Goal: Task Accomplishment & Management: Manage account settings

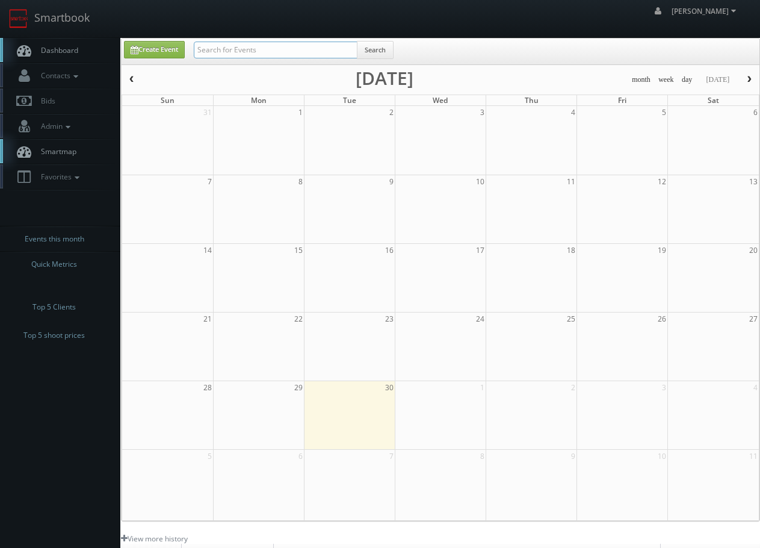
click at [288, 48] on input "text" at bounding box center [276, 50] width 164 height 17
type input "d"
type input "alan duggins"
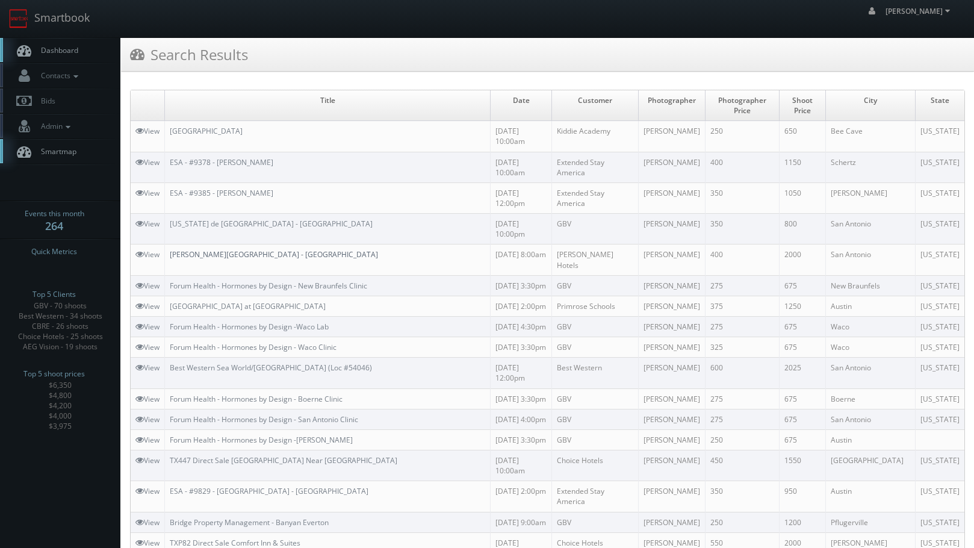
click at [190, 256] on link "[PERSON_NAME][GEOGRAPHIC_DATA] - [GEOGRAPHIC_DATA]" at bounding box center [274, 254] width 208 height 10
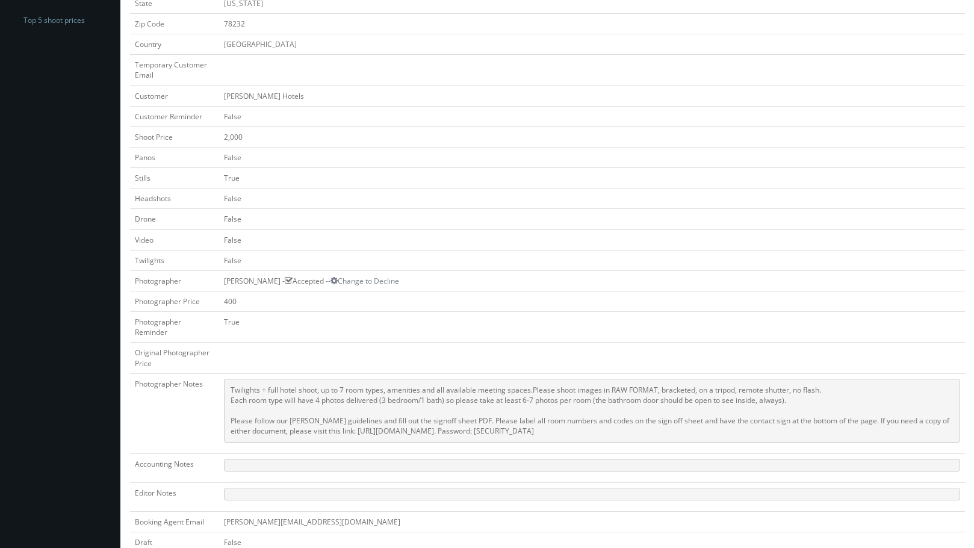
scroll to position [481, 0]
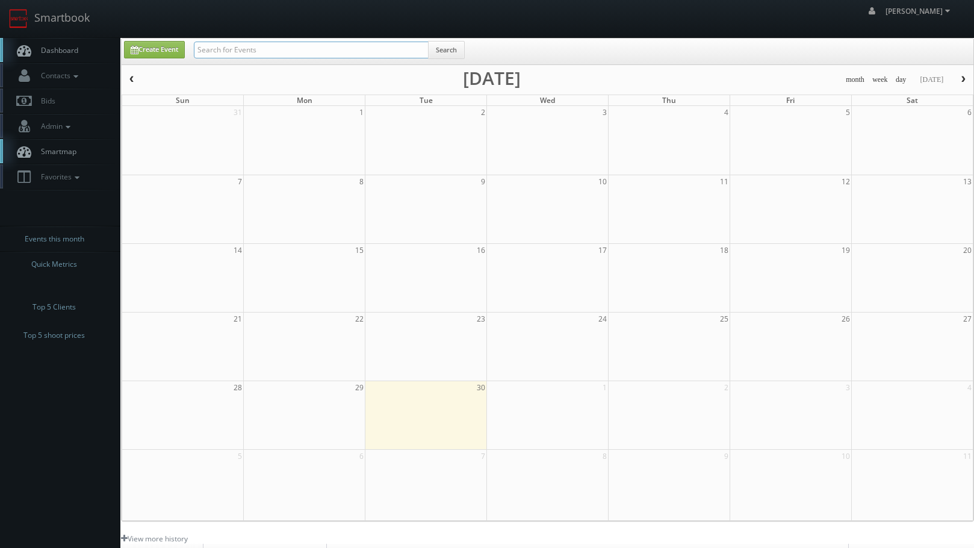
click at [316, 54] on input "text" at bounding box center [311, 50] width 235 height 17
type input "farbin"
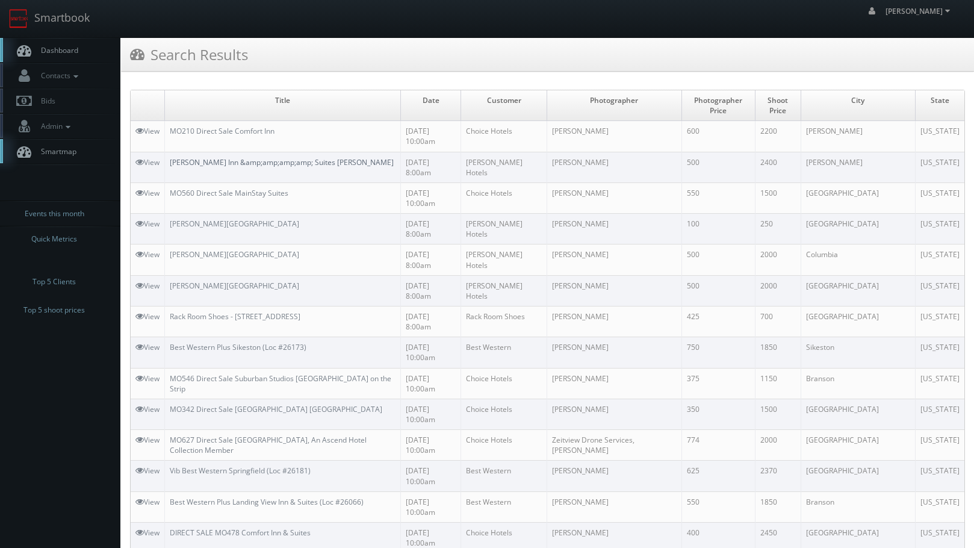
click at [234, 162] on link "Drury Inn &amp;amp;amp;amp; Suites Jackson" at bounding box center [282, 162] width 224 height 10
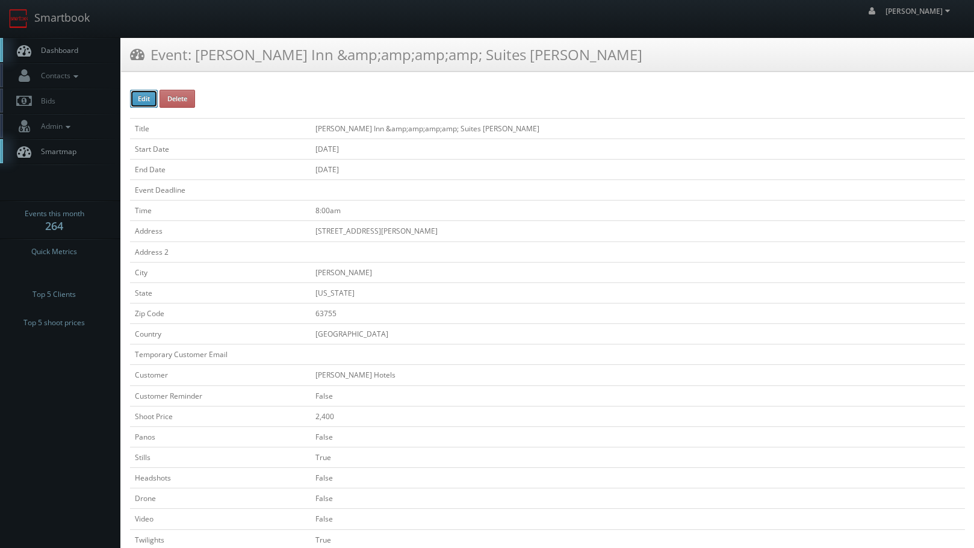
click at [138, 100] on button "Edit" at bounding box center [144, 99] width 28 height 18
type input "[PERSON_NAME] Inn &amp;amp;amp;amp;amp; Suites [PERSON_NAME]"
type input "[STREET_ADDRESS][PERSON_NAME]"
type input "[PERSON_NAME]"
type input "63755"
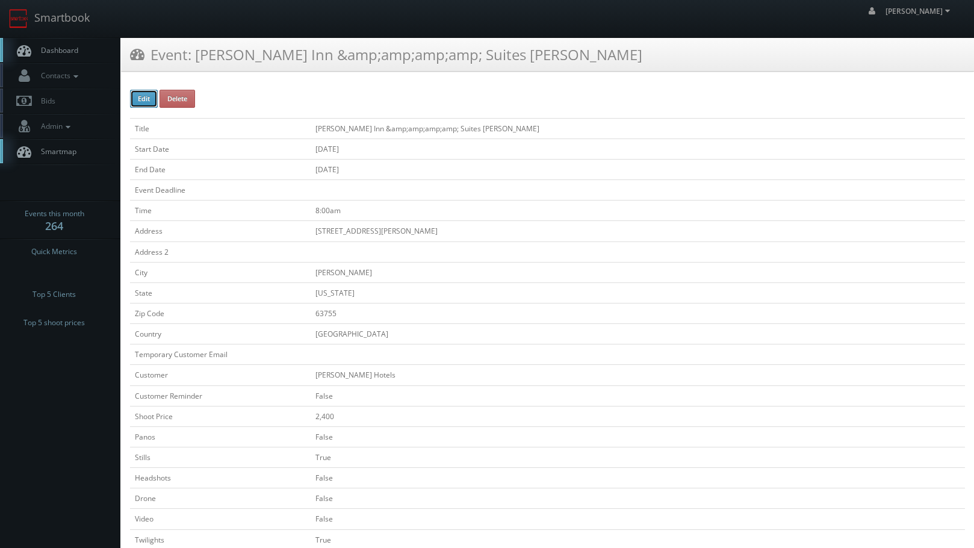
checkbox input "false"
type input "2,400"
checkbox input "false"
checkbox input "true"
checkbox input "false"
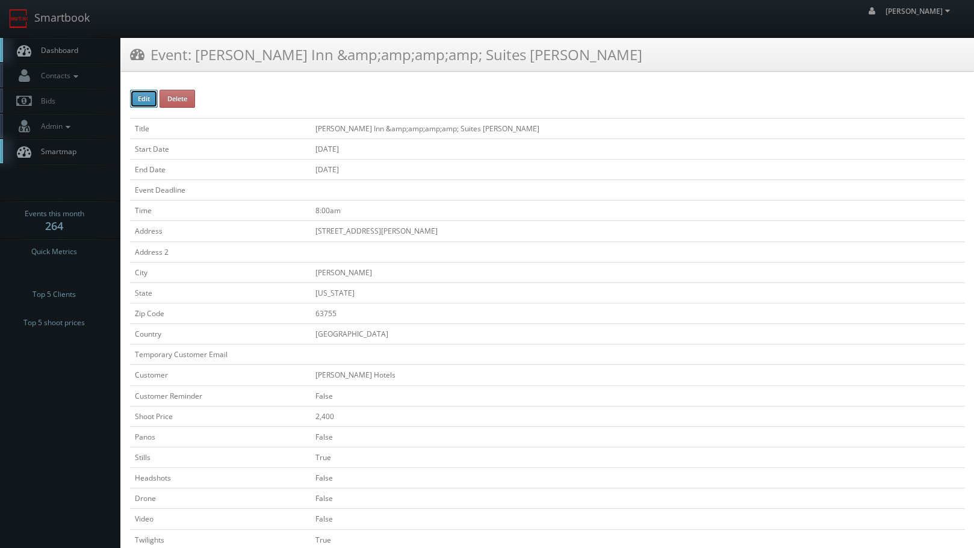
checkbox input "false"
checkbox input "true"
checkbox input "false"
type input "[DATE]"
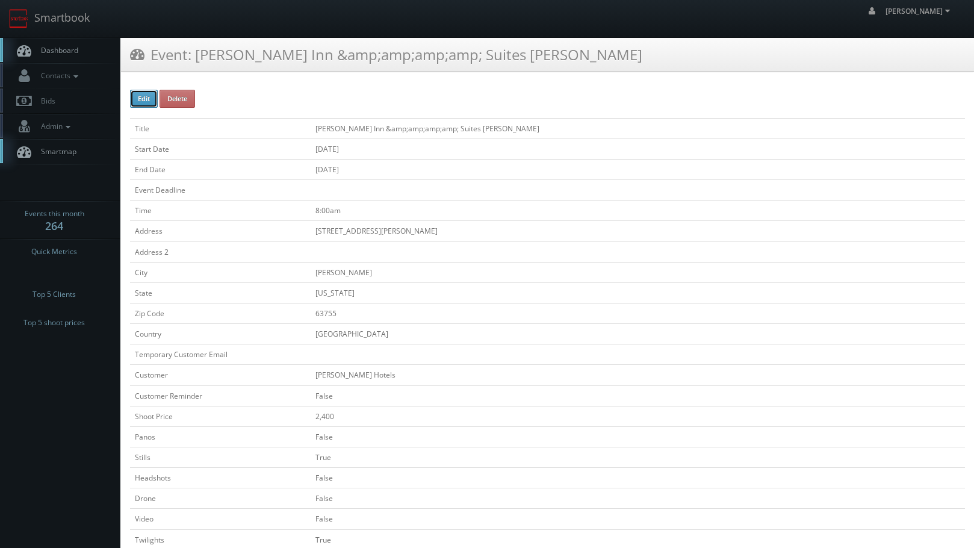
type input "[DATE]"
type input "8:00am"
checkbox input "true"
checkbox input "false"
select select "[US_STATE]"
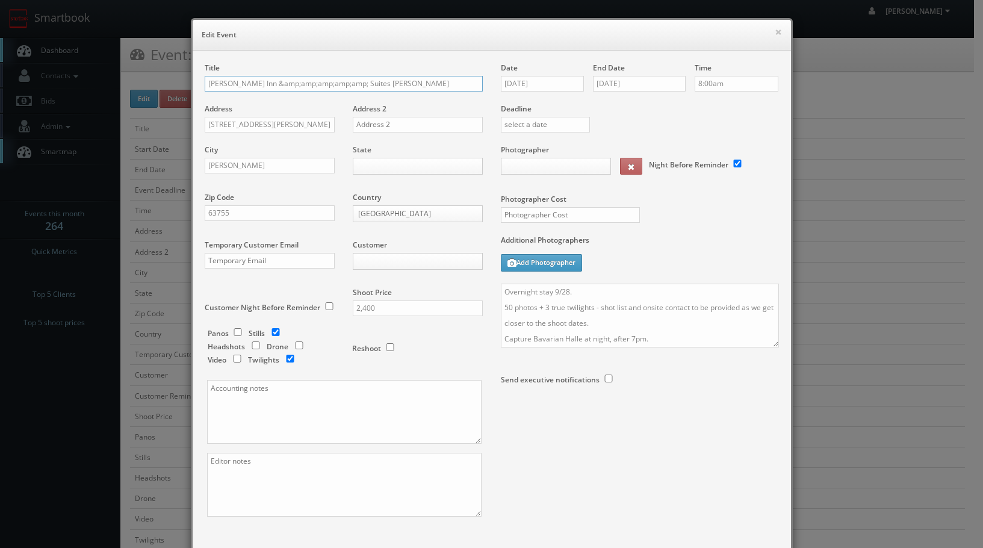
type input "2,400"
type input "500"
select select "[EMAIL_ADDRESS][DOMAIN_NAME]"
drag, startPoint x: 329, startPoint y: 82, endPoint x: 239, endPoint y: 80, distance: 90.3
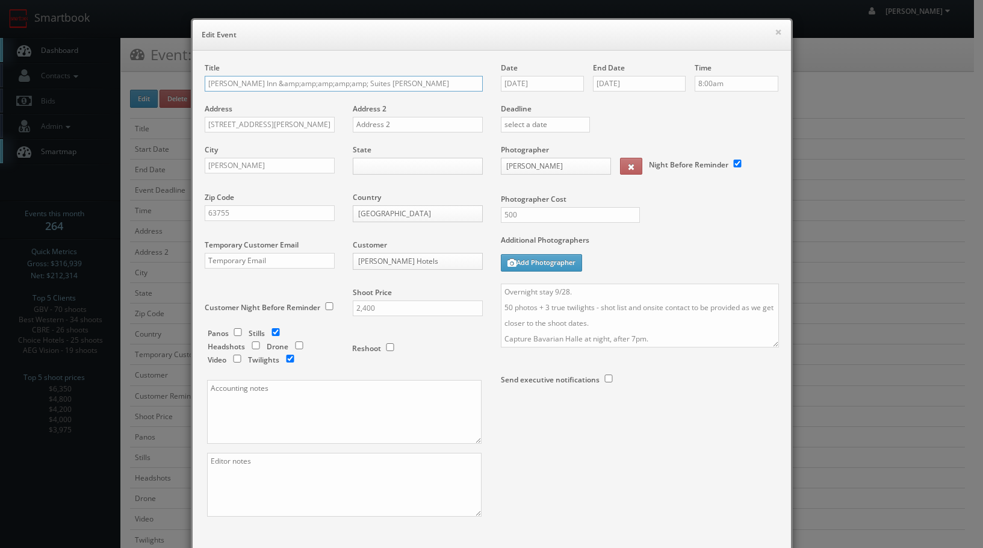
click at [239, 80] on input "[PERSON_NAME] Inn &amp;amp;amp;amp;amp; Suites [PERSON_NAME]" at bounding box center [344, 84] width 278 height 16
type input "[PERSON_NAME] Inn and Suites [PERSON_NAME]"
click at [546, 206] on div "Photographer Cost 500" at bounding box center [640, 189] width 296 height 90
click at [544, 206] on div "Photographer Cost 500" at bounding box center [640, 189] width 296 height 90
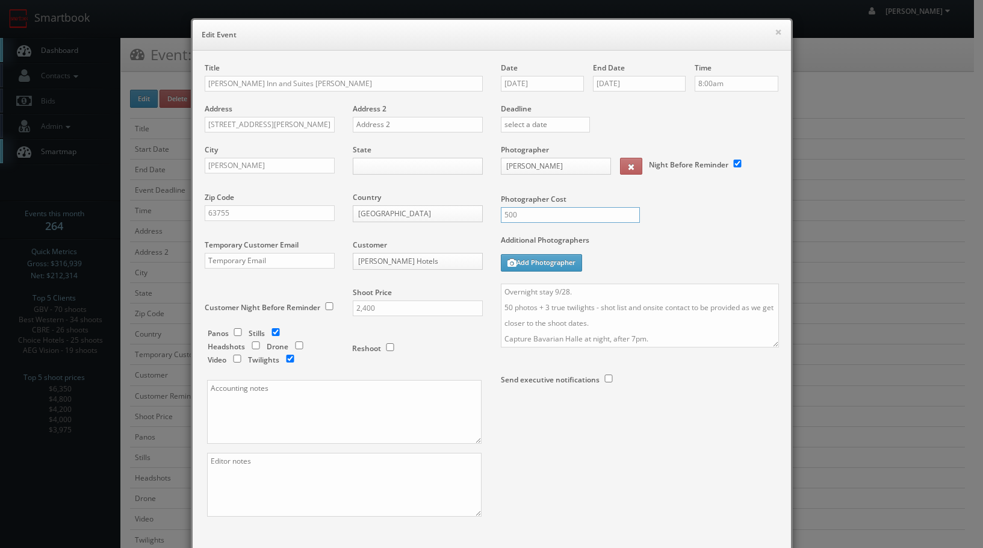
click at [530, 212] on input "500" at bounding box center [570, 215] width 139 height 16
type input "800"
click at [744, 249] on label "Additional Photographers" at bounding box center [640, 243] width 278 height 16
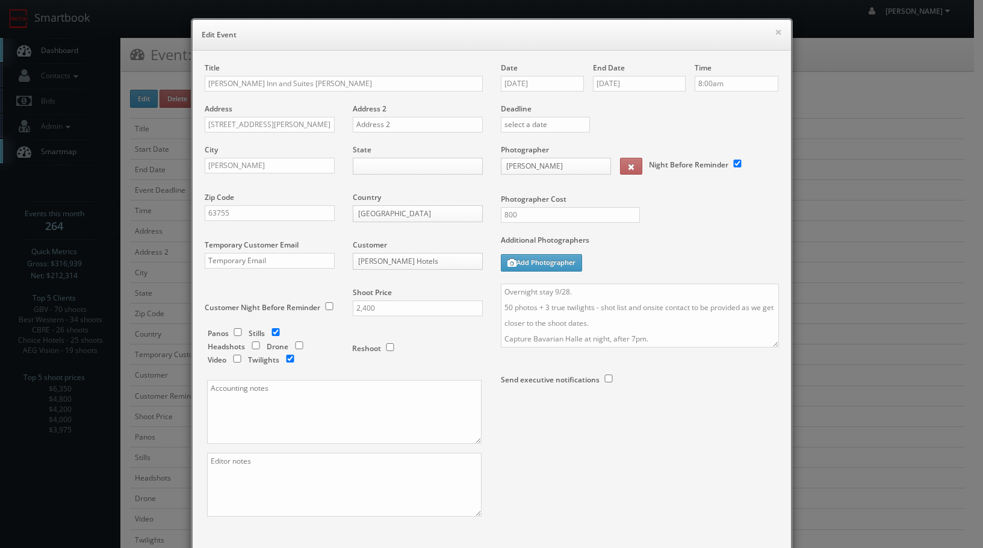
click at [387, 156] on div "State [US_STATE] [US_STATE] [US_STATE] [US_STATE] [US_STATE] [US_STATE] [US_STA…" at bounding box center [413, 168] width 139 height 48
click at [380, 167] on body "Smartbook Toggle Side Navigation Toggle Top Navigation Chris_Sardinas Chris_Sar…" at bounding box center [487, 508] width 974 height 1016
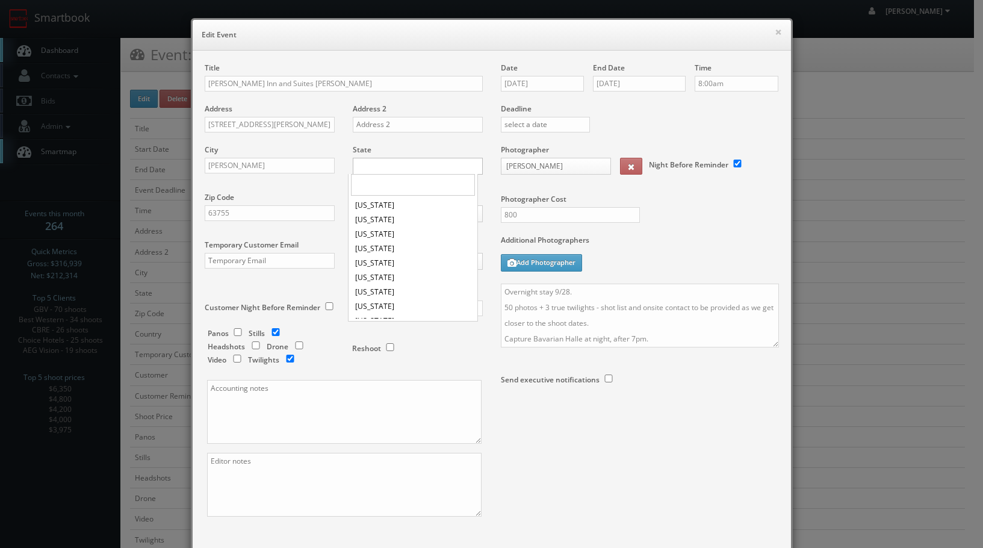
click at [380, 167] on body "Smartbook Toggle Side Navigation Toggle Top Navigation Chris_Sardinas Chris_Sar…" at bounding box center [487, 508] width 974 height 1016
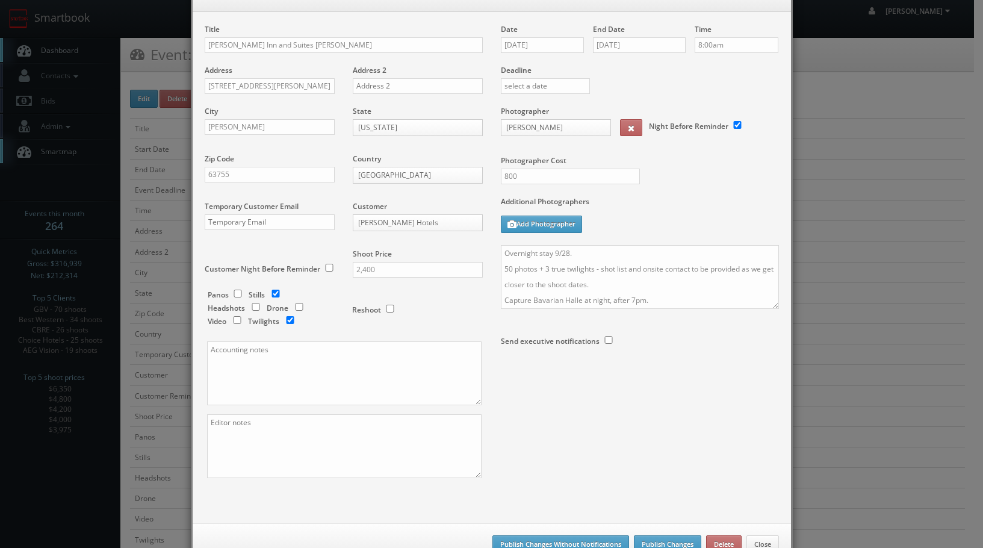
scroll to position [76, 0]
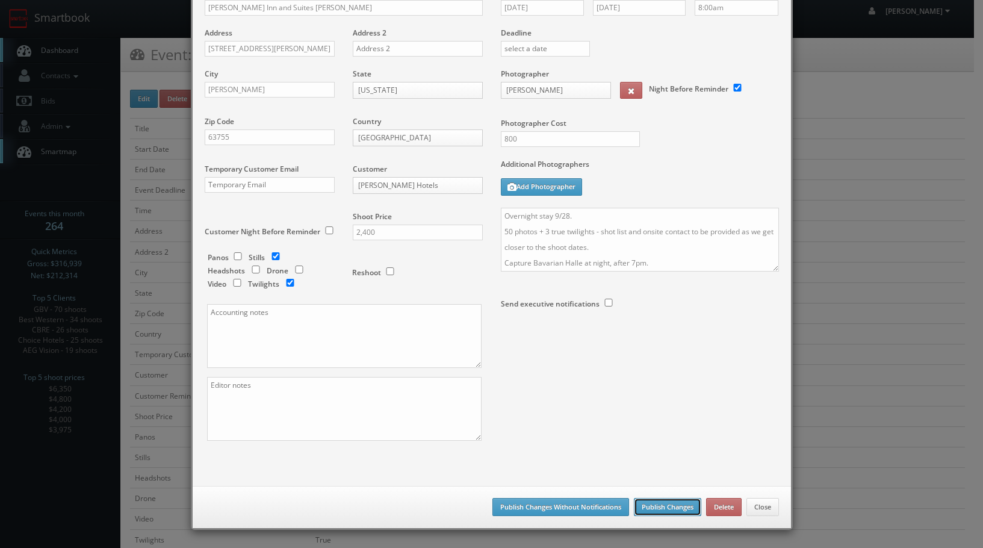
click at [642, 506] on button "Publish Changes" at bounding box center [667, 507] width 67 height 18
